Goal: Transaction & Acquisition: Purchase product/service

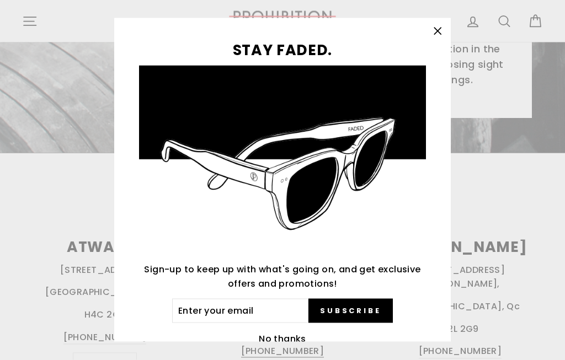
scroll to position [295, 0]
click at [438, 36] on icon "button" at bounding box center [437, 31] width 15 height 15
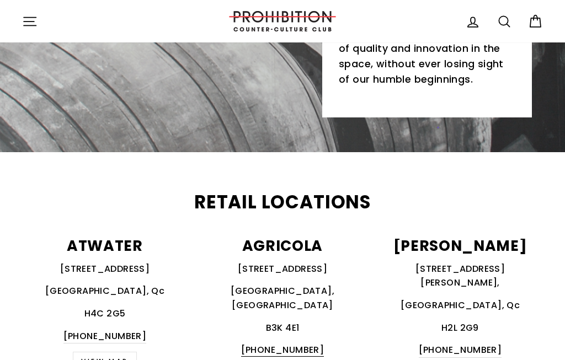
click at [31, 20] on icon "button" at bounding box center [29, 21] width 15 height 15
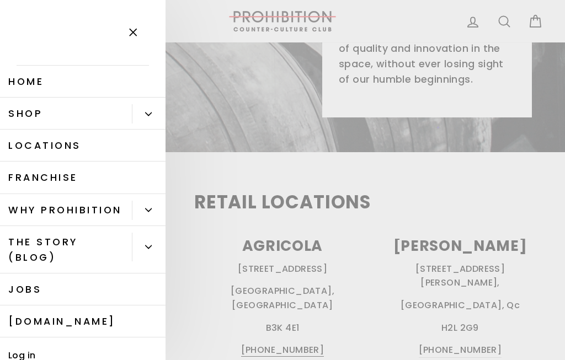
click at [52, 116] on link "Shop" at bounding box center [66, 114] width 132 height 32
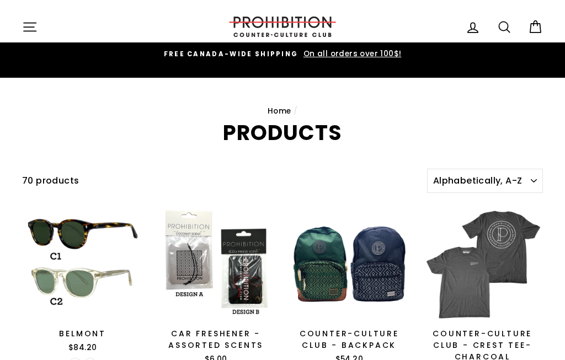
click at [509, 25] on icon at bounding box center [503, 26] width 15 height 15
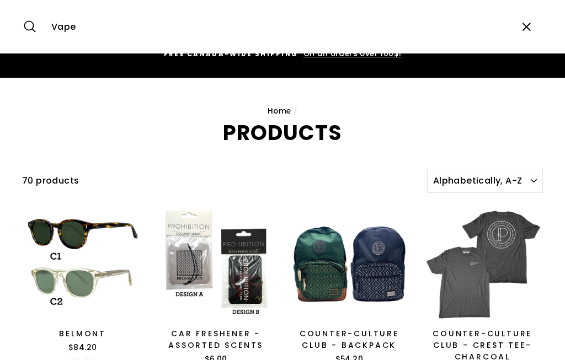
type input "Vape"
click at [34, 26] on button "Search" at bounding box center [34, 26] width 24 height 37
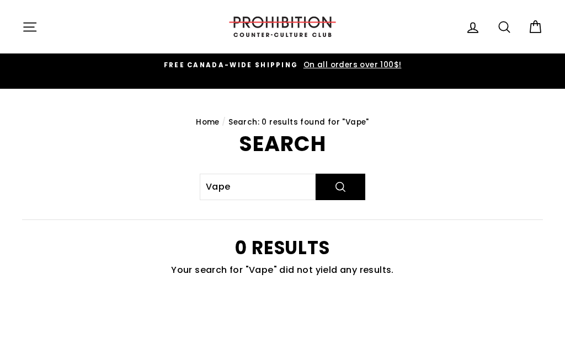
click at [24, 30] on icon "button" at bounding box center [29, 26] width 15 height 15
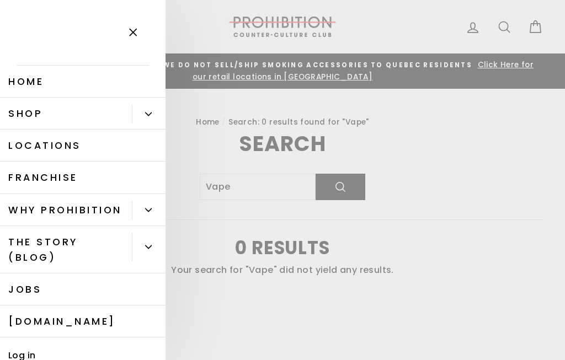
click at [42, 108] on link "Shop" at bounding box center [66, 114] width 132 height 32
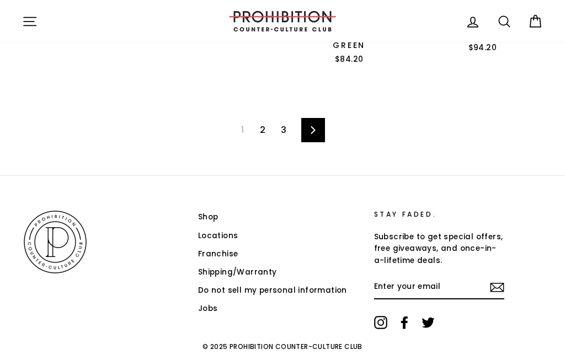
scroll to position [1538, 0]
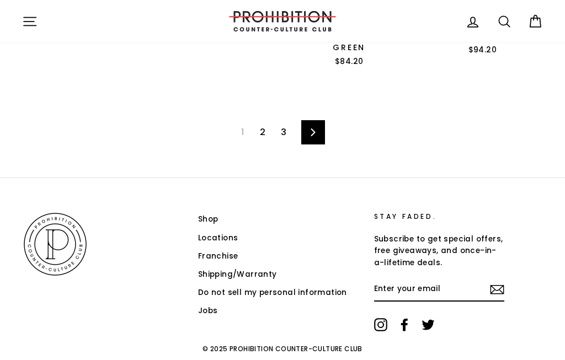
click at [318, 131] on link "Next" at bounding box center [313, 132] width 24 height 24
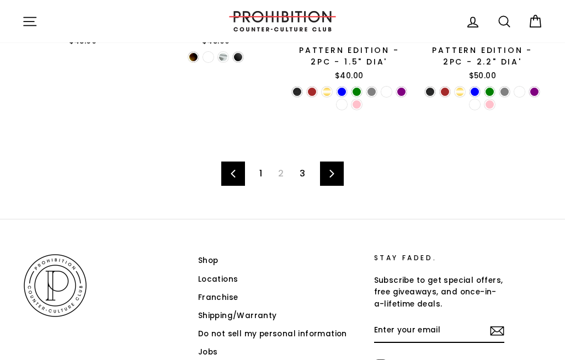
scroll to position [1529, 0]
click at [304, 178] on link "3" at bounding box center [302, 174] width 19 height 18
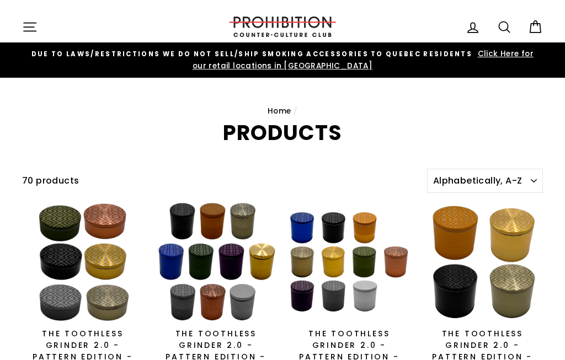
click at [24, 19] on icon "button" at bounding box center [29, 26] width 15 height 15
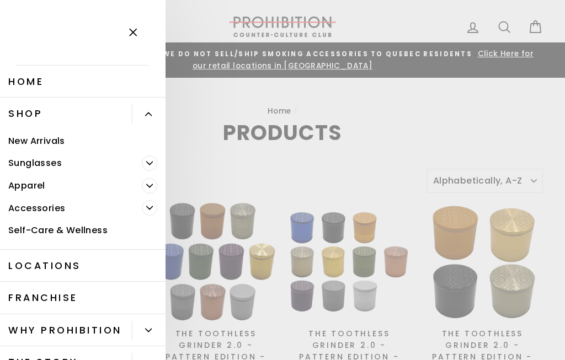
click at [43, 133] on link "New Arrivals" at bounding box center [82, 141] width 165 height 23
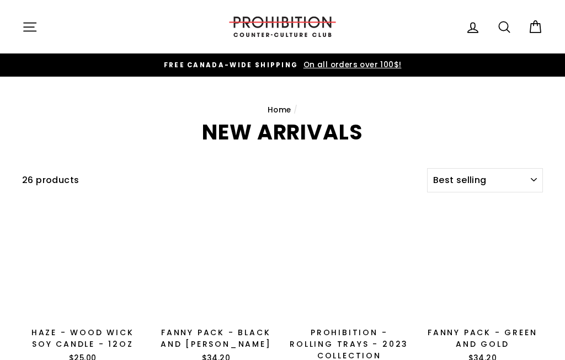
select select "best-selling"
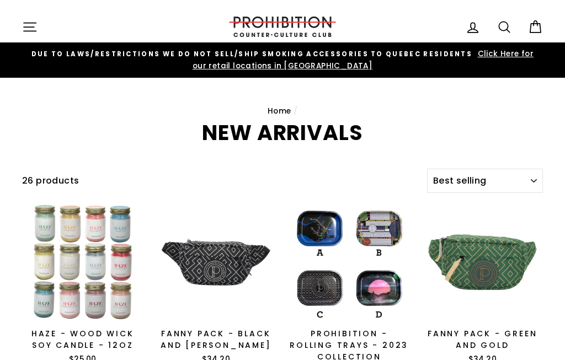
click at [29, 24] on icon "button" at bounding box center [29, 26] width 15 height 15
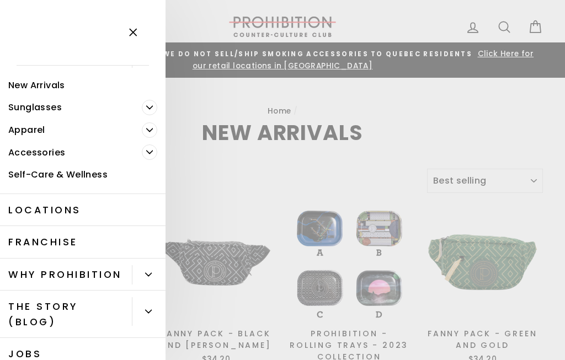
scroll to position [45, 0]
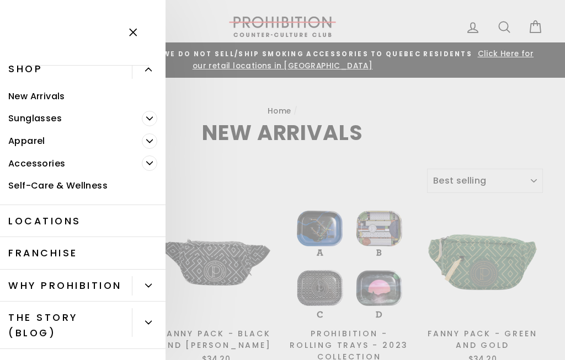
click at [38, 156] on link "Accessories" at bounding box center [71, 163] width 142 height 23
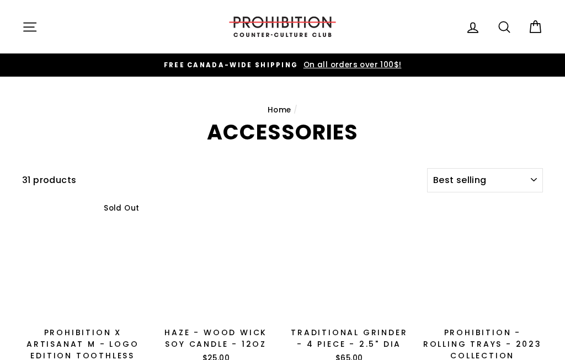
select select "best-selling"
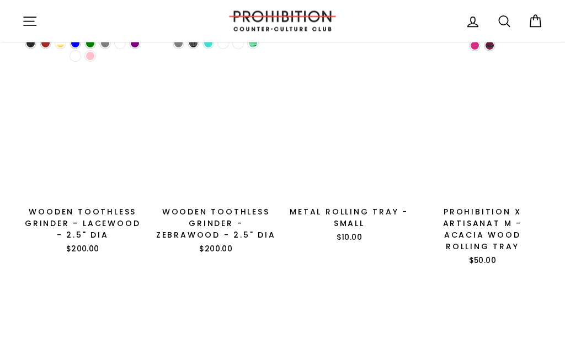
scroll to position [811, 0]
